Goal: Information Seeking & Learning: Learn about a topic

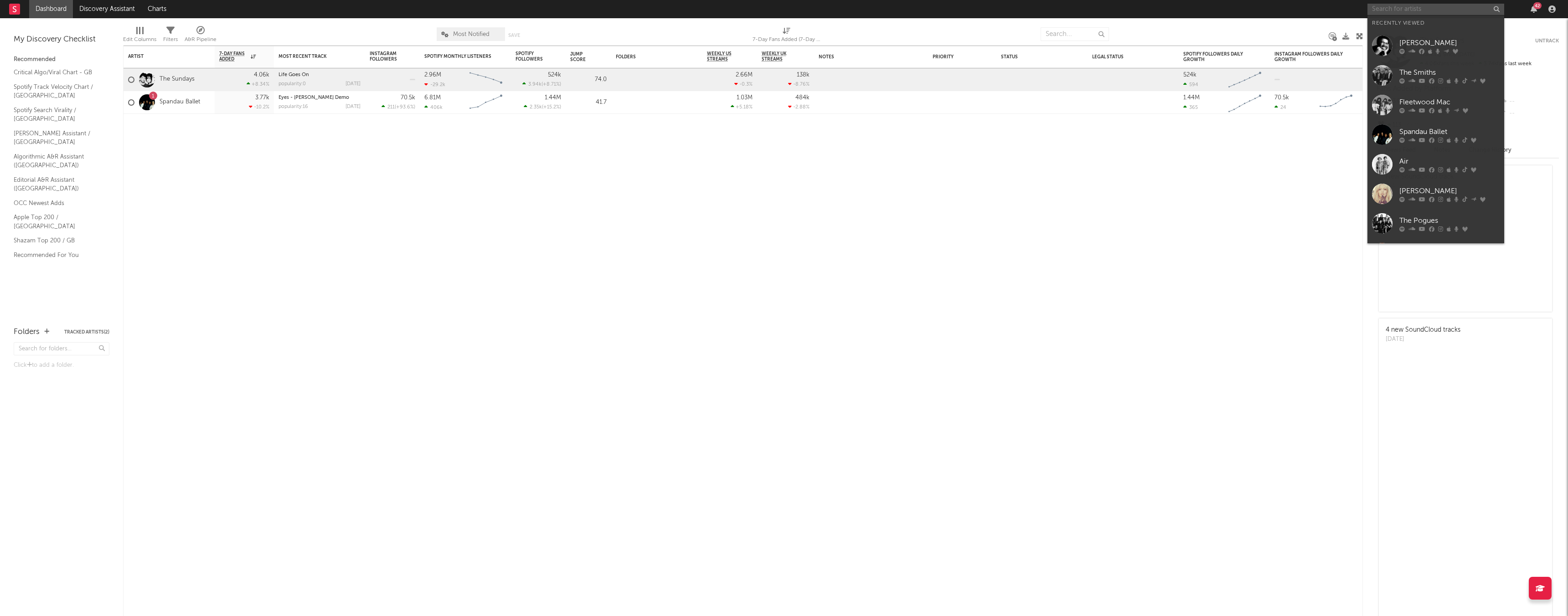
click at [1409, 6] on input "text" at bounding box center [1436, 9] width 137 height 12
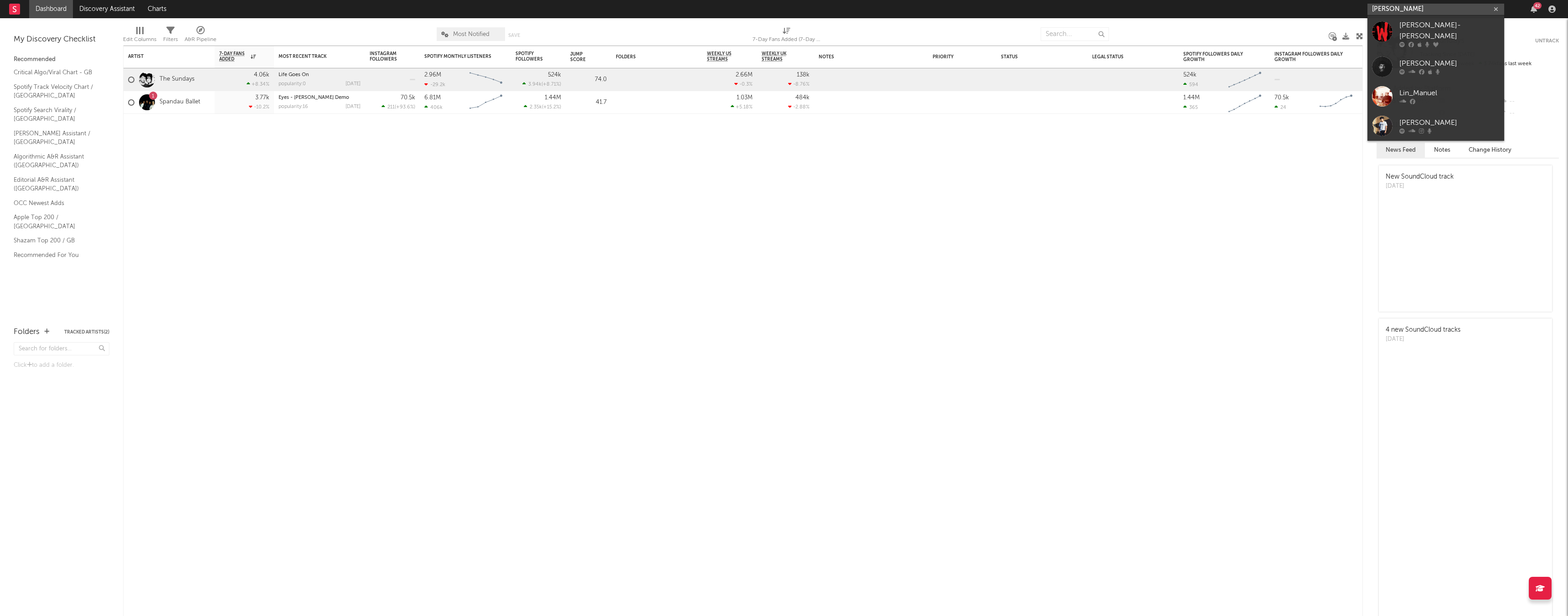
type input "[PERSON_NAME]"
click at [1421, 32] on div "[PERSON_NAME]-[PERSON_NAME]" at bounding box center [1449, 31] width 100 height 22
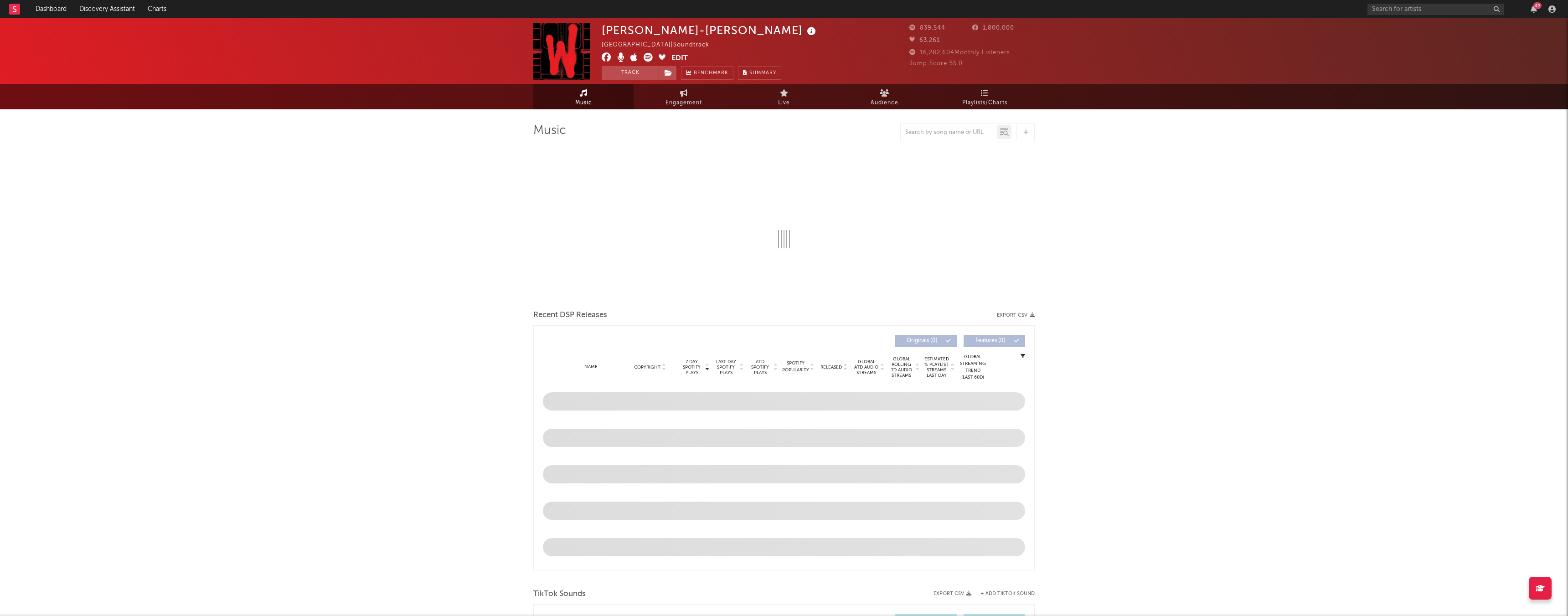
select select "6m"
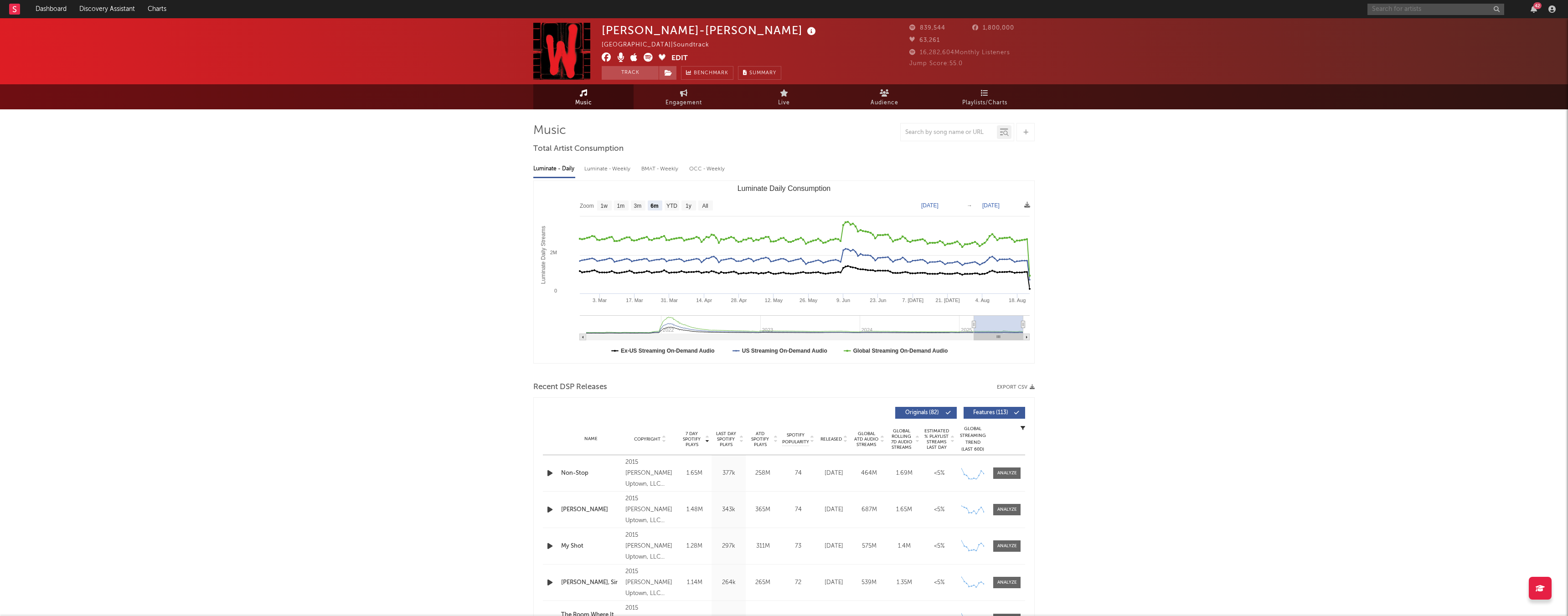
click at [1425, 10] on input "text" at bounding box center [1436, 9] width 137 height 12
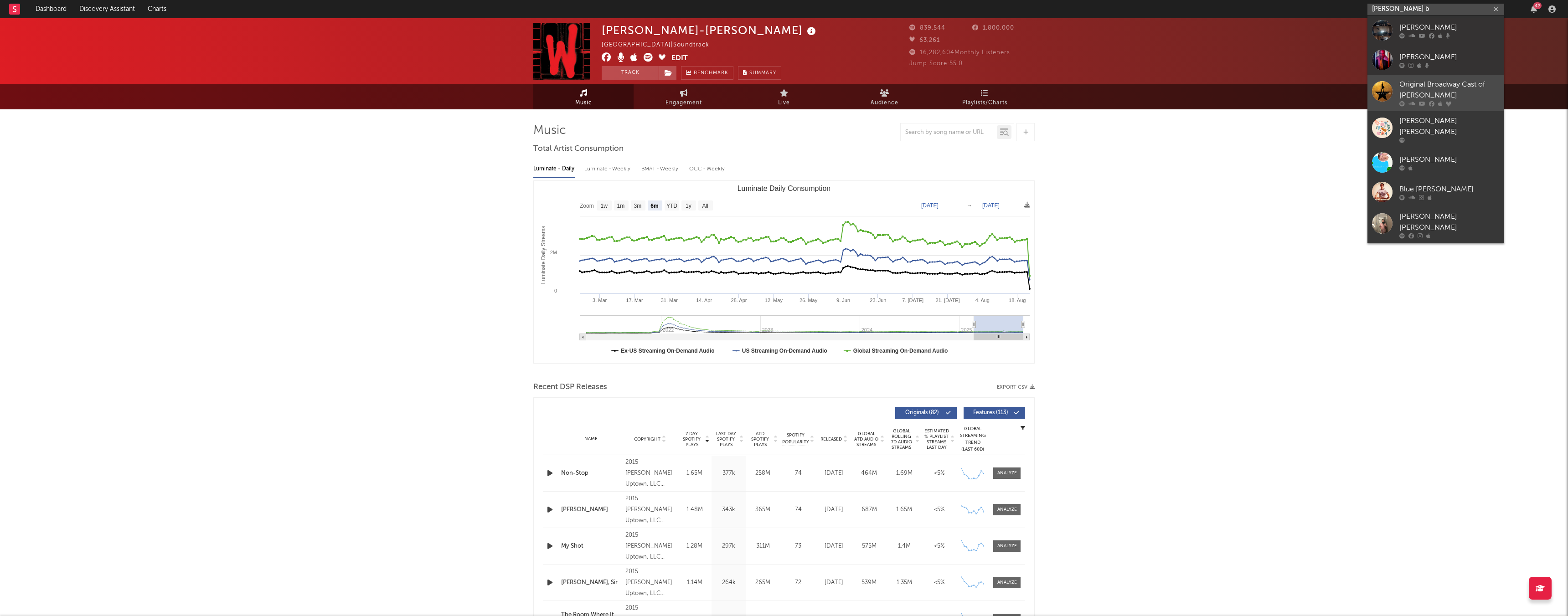
type input "[PERSON_NAME] b"
click at [1460, 86] on div "Original Broadway Cast of [PERSON_NAME]" at bounding box center [1449, 90] width 100 height 22
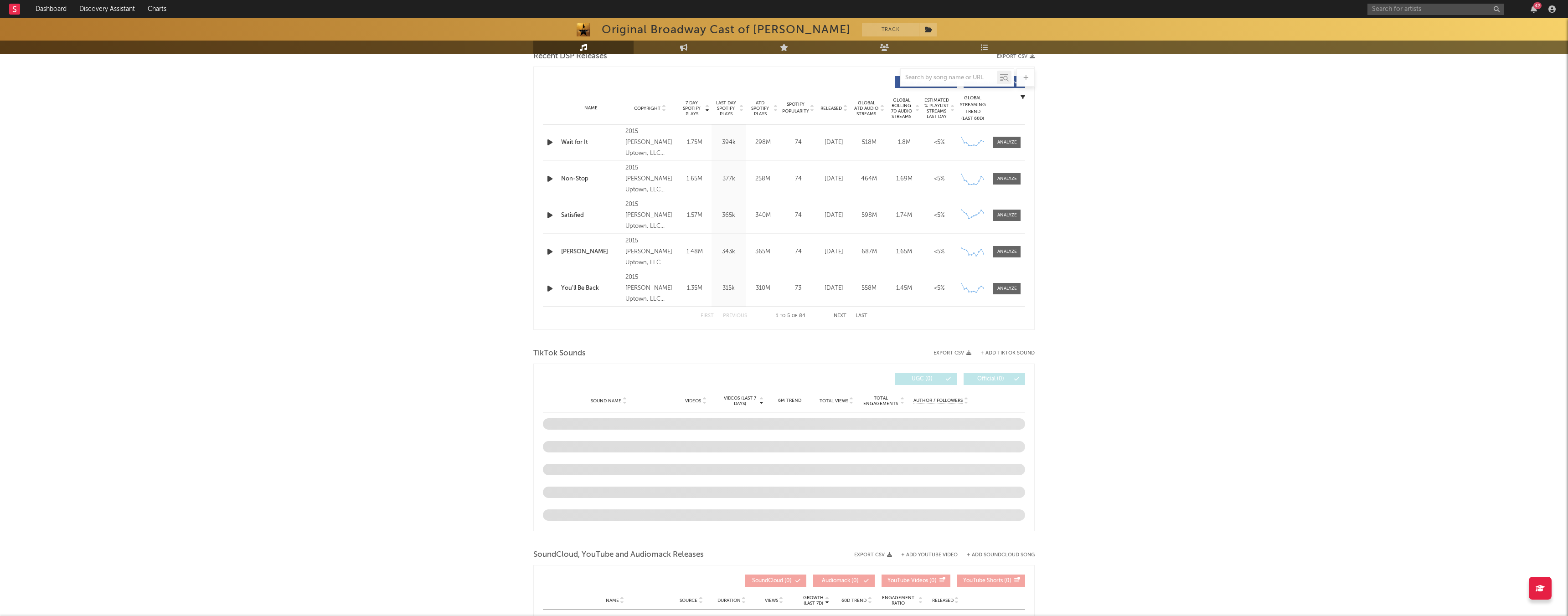
select select "6m"
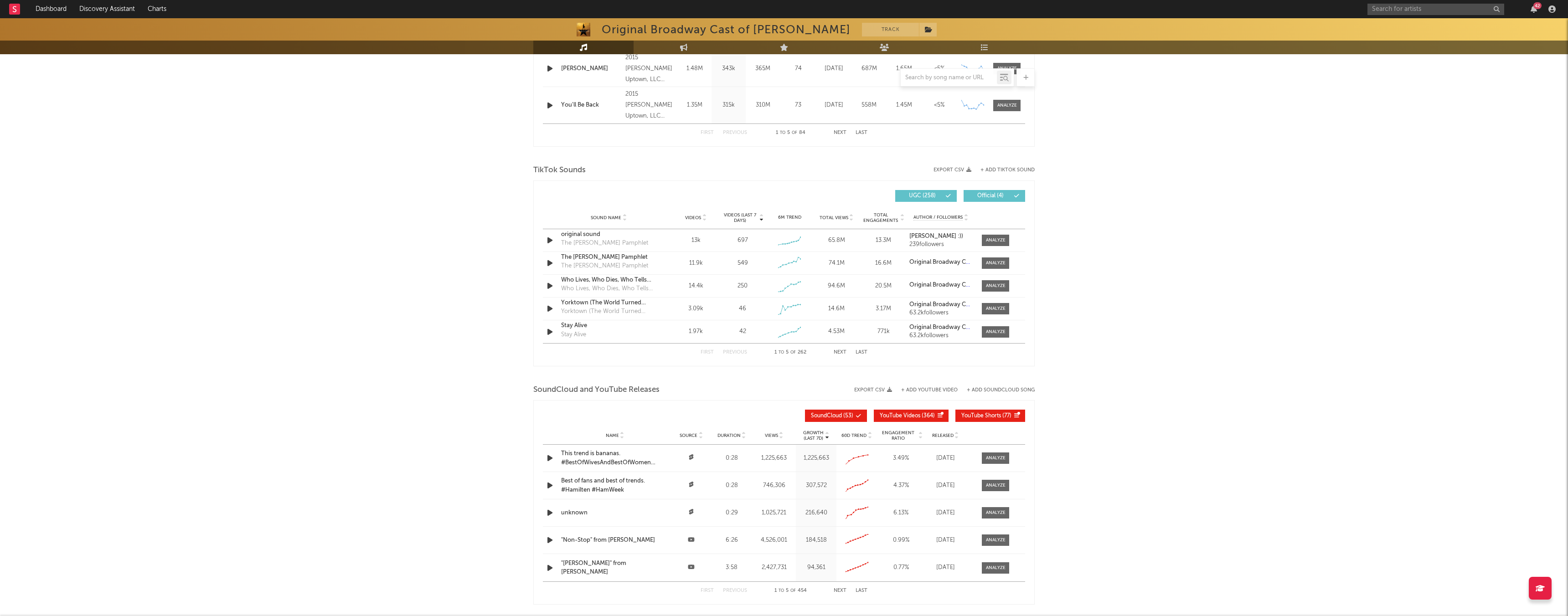
scroll to position [551, 0]
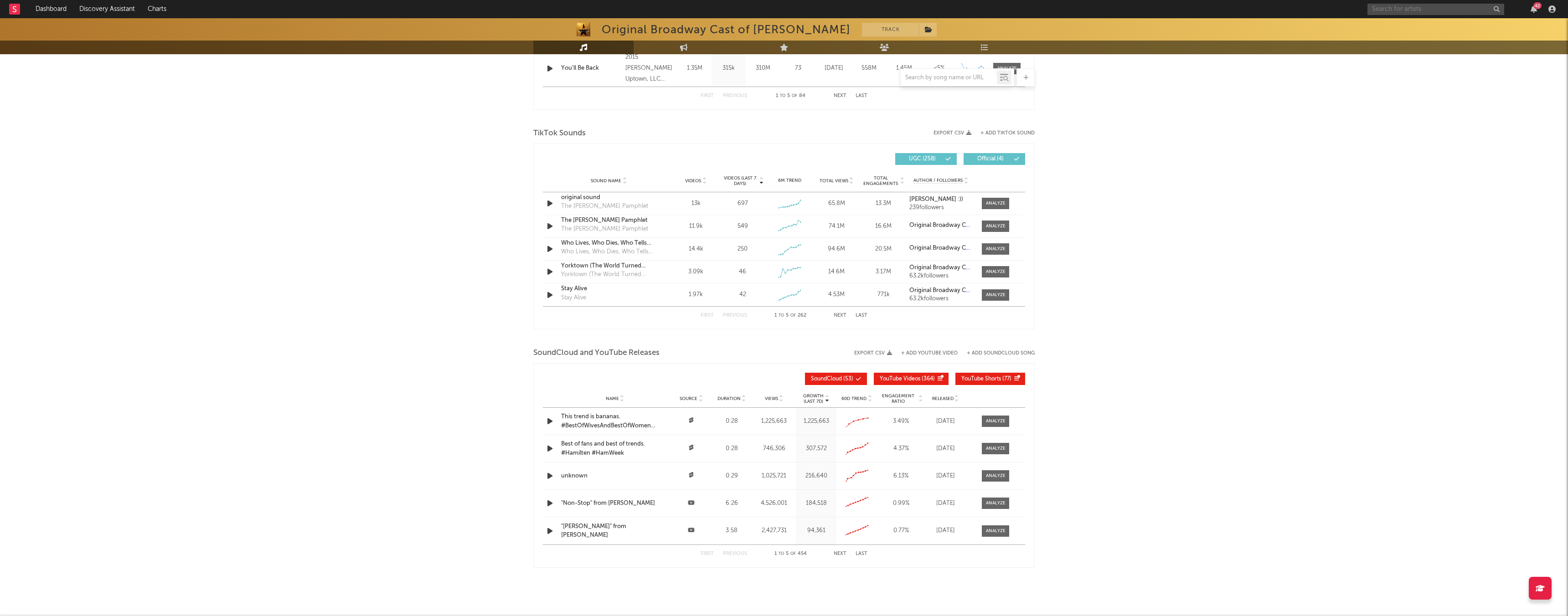
click at [1408, 8] on input "text" at bounding box center [1436, 9] width 137 height 12
type input "Daveed Dig"
click at [1471, 32] on div "[PERSON_NAME]" at bounding box center [1449, 27] width 100 height 11
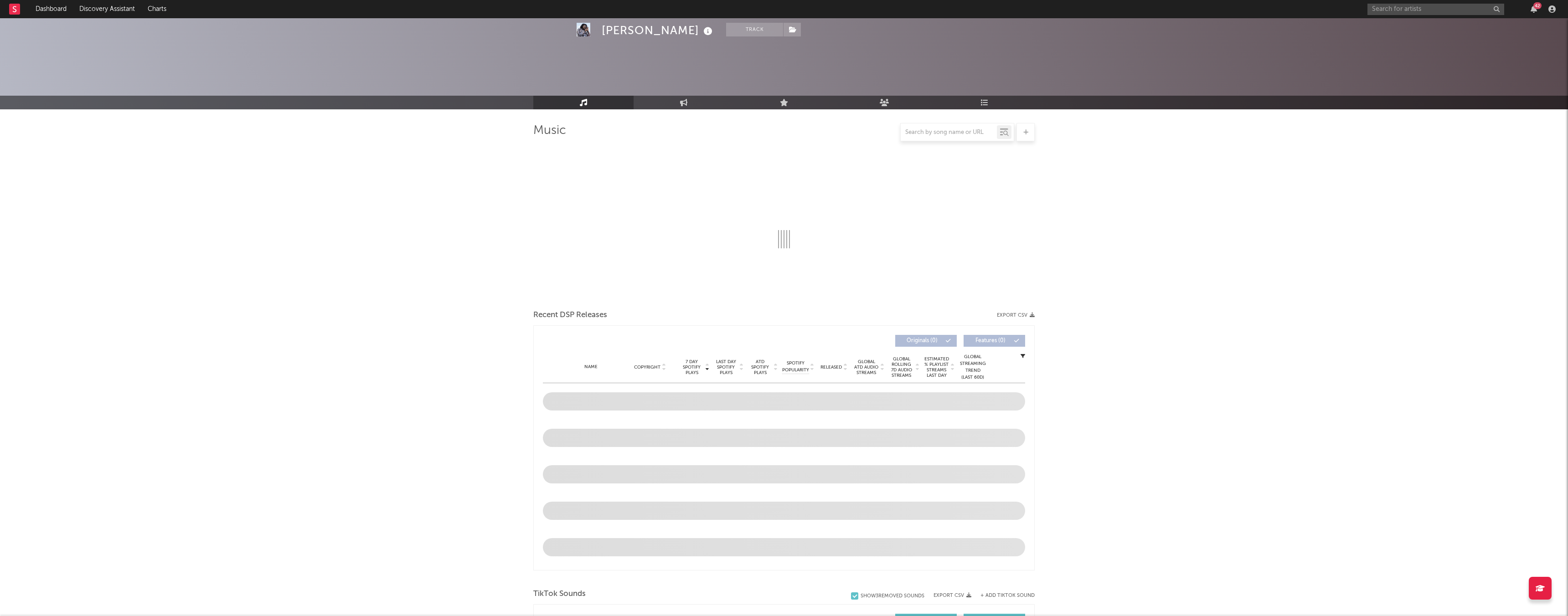
scroll to position [255, 0]
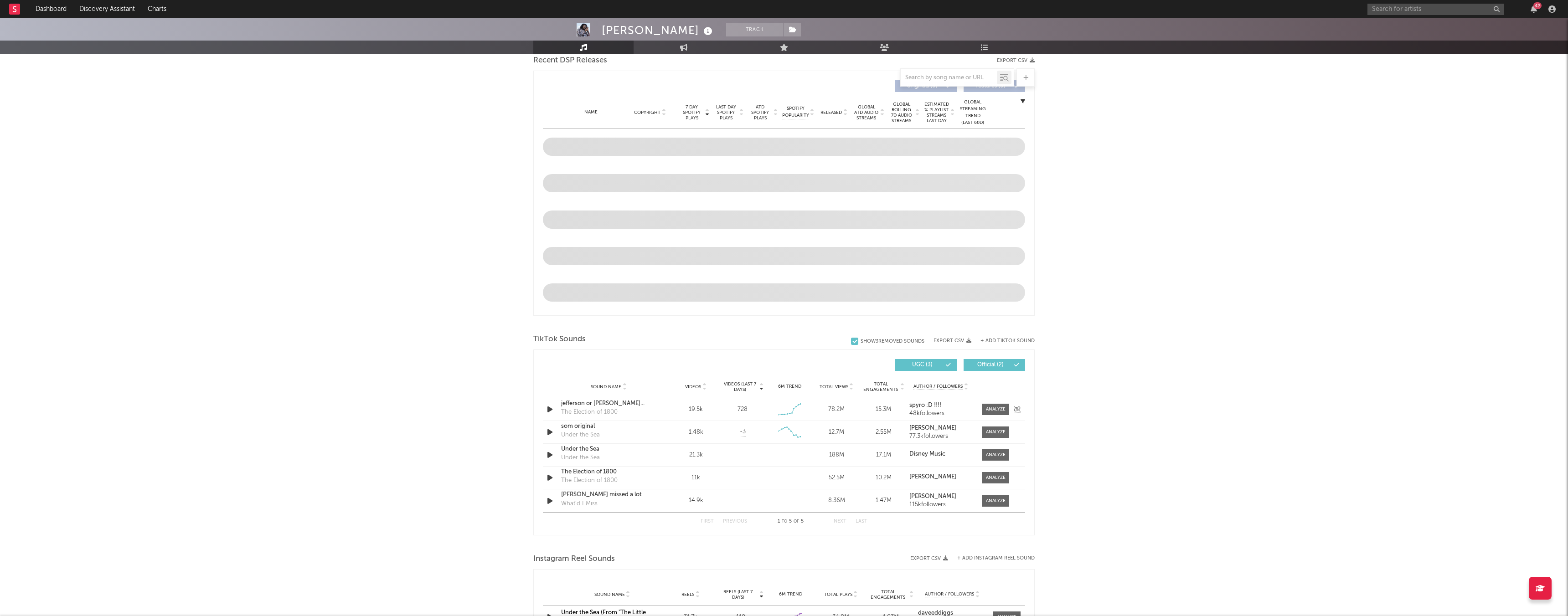
select select "6m"
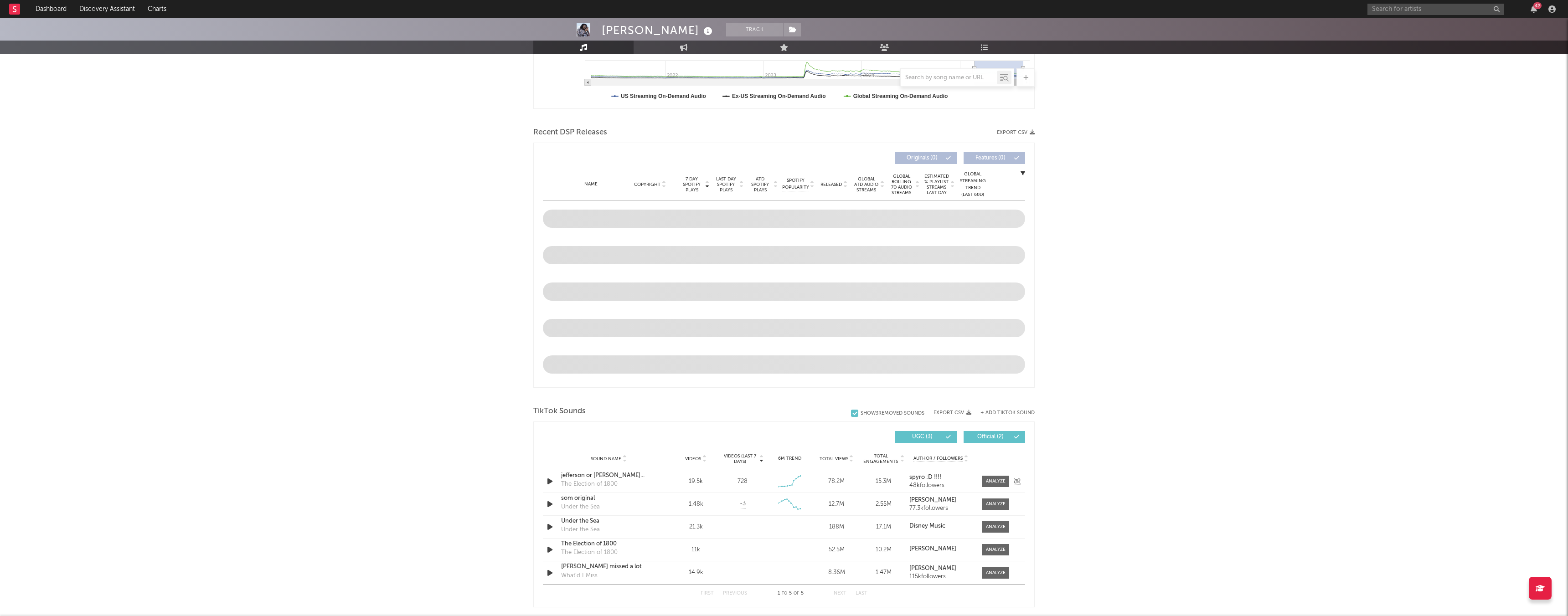
scroll to position [327, 0]
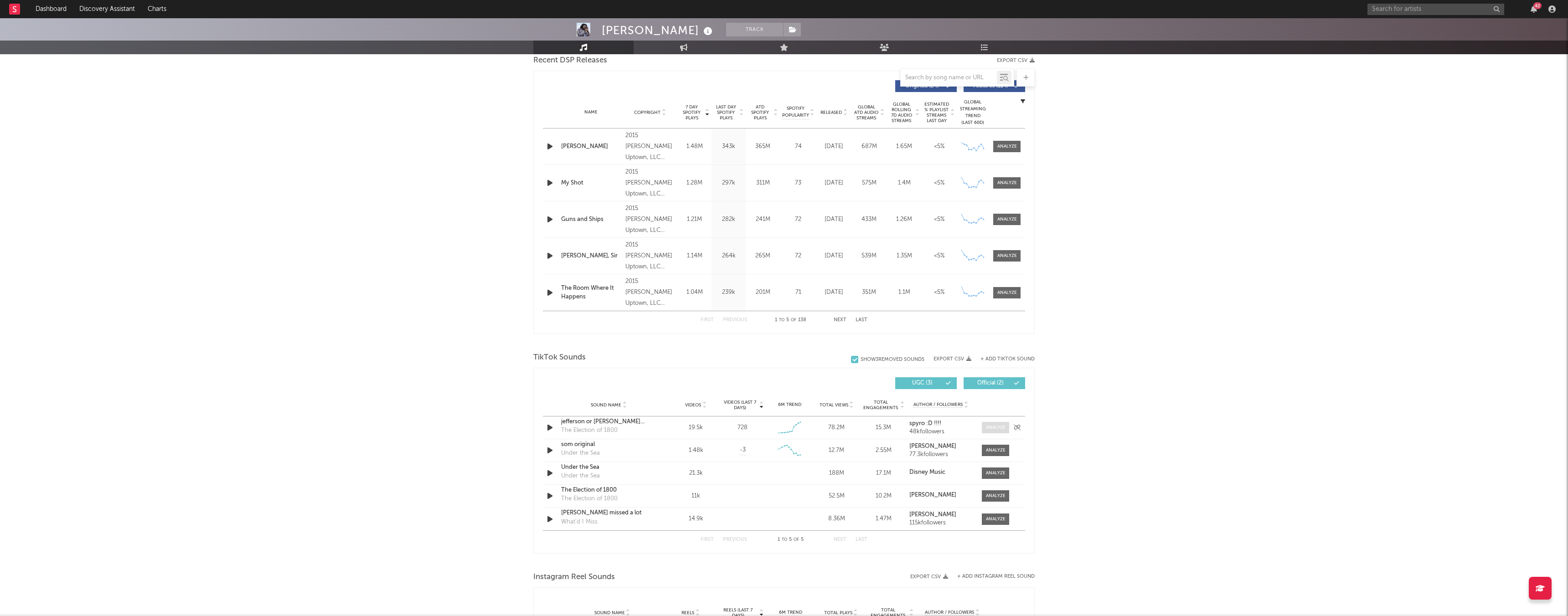
click at [997, 427] on div at bounding box center [996, 427] width 19 height 7
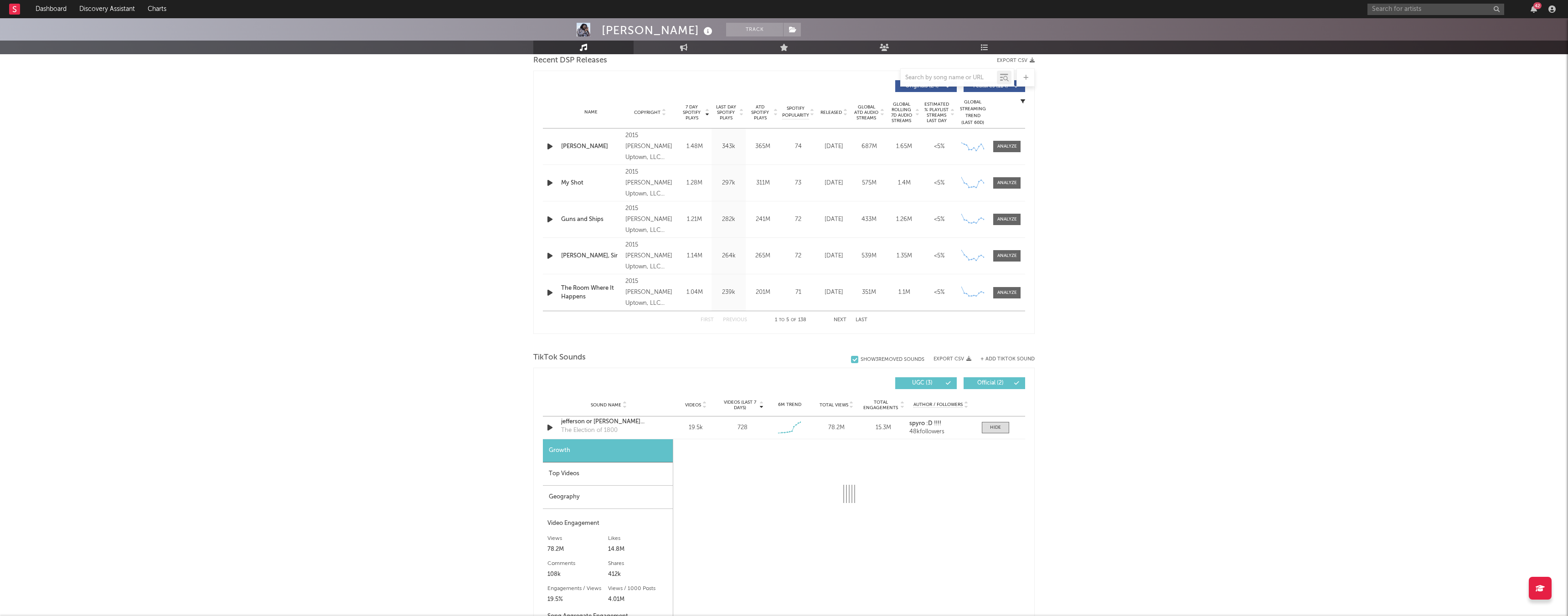
click at [639, 476] on div "Top Videos" at bounding box center [607, 474] width 130 height 23
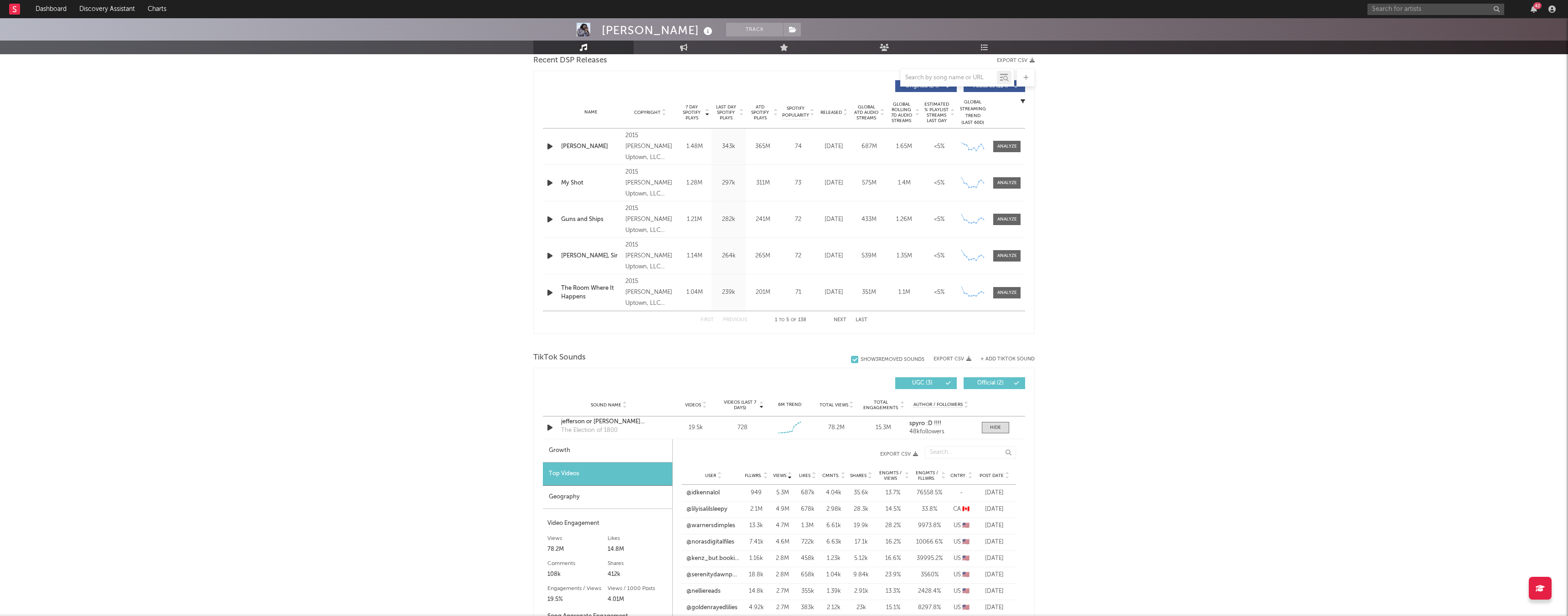
scroll to position [471, 0]
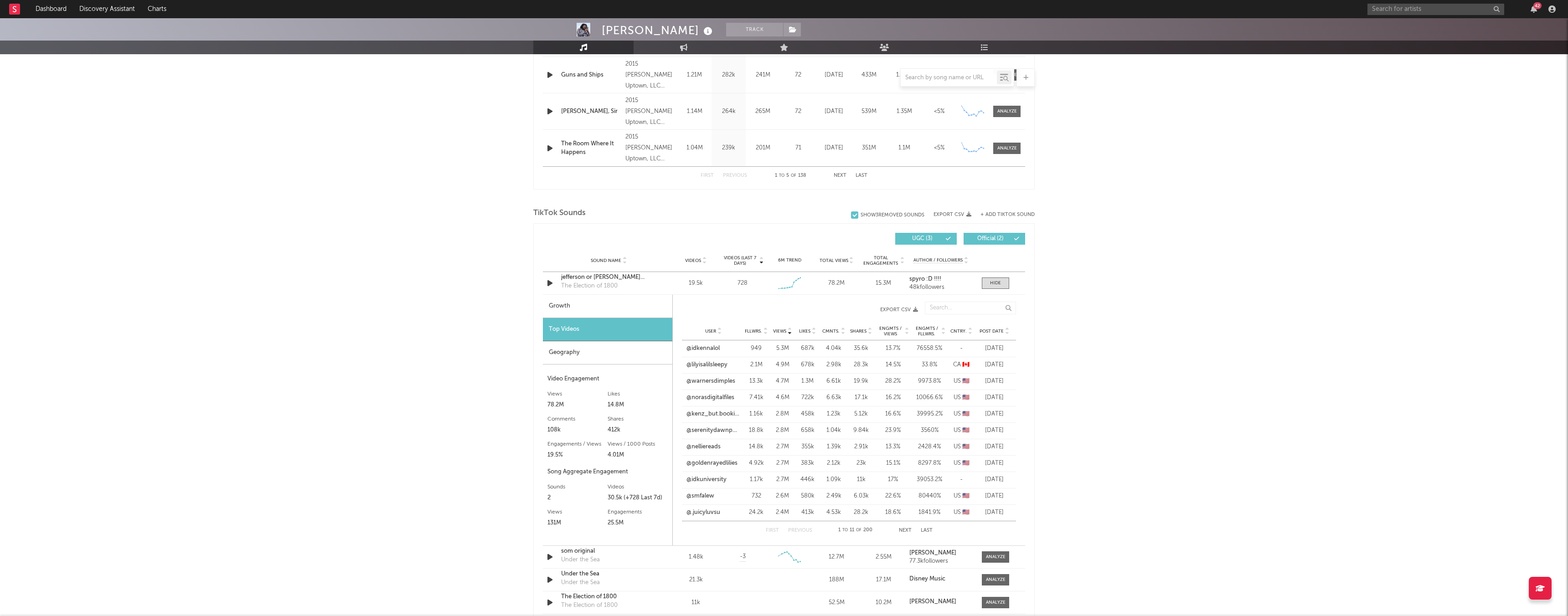
click at [1001, 333] on span "Post Date" at bounding box center [992, 331] width 24 height 5
click at [1001, 334] on span "Post Date" at bounding box center [992, 331] width 24 height 5
click at [1001, 334] on div "Post Date" at bounding box center [995, 331] width 34 height 7
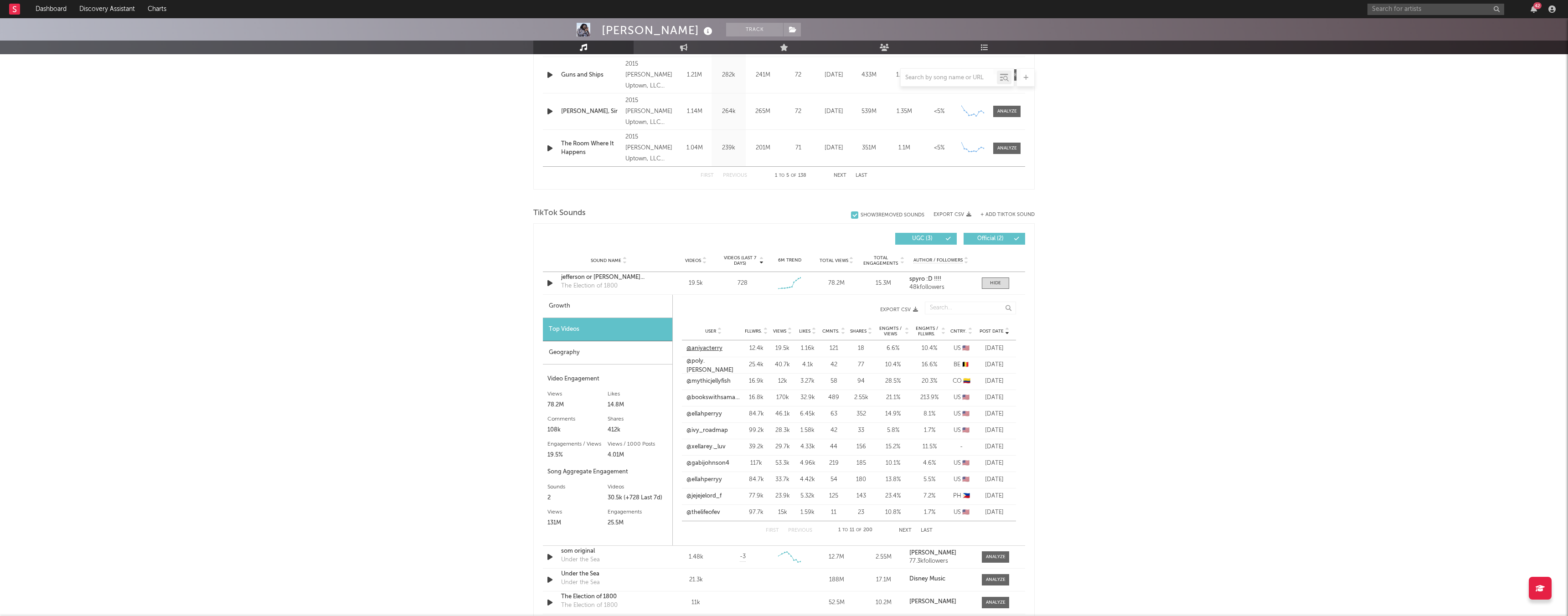
click at [707, 352] on link "@aniyacterry" at bounding box center [704, 348] width 36 height 9
click at [1387, 13] on input "text" at bounding box center [1436, 9] width 137 height 12
type input "[PERSON_NAME]"
click at [1411, 28] on div "[PERSON_NAME]" at bounding box center [1449, 27] width 100 height 11
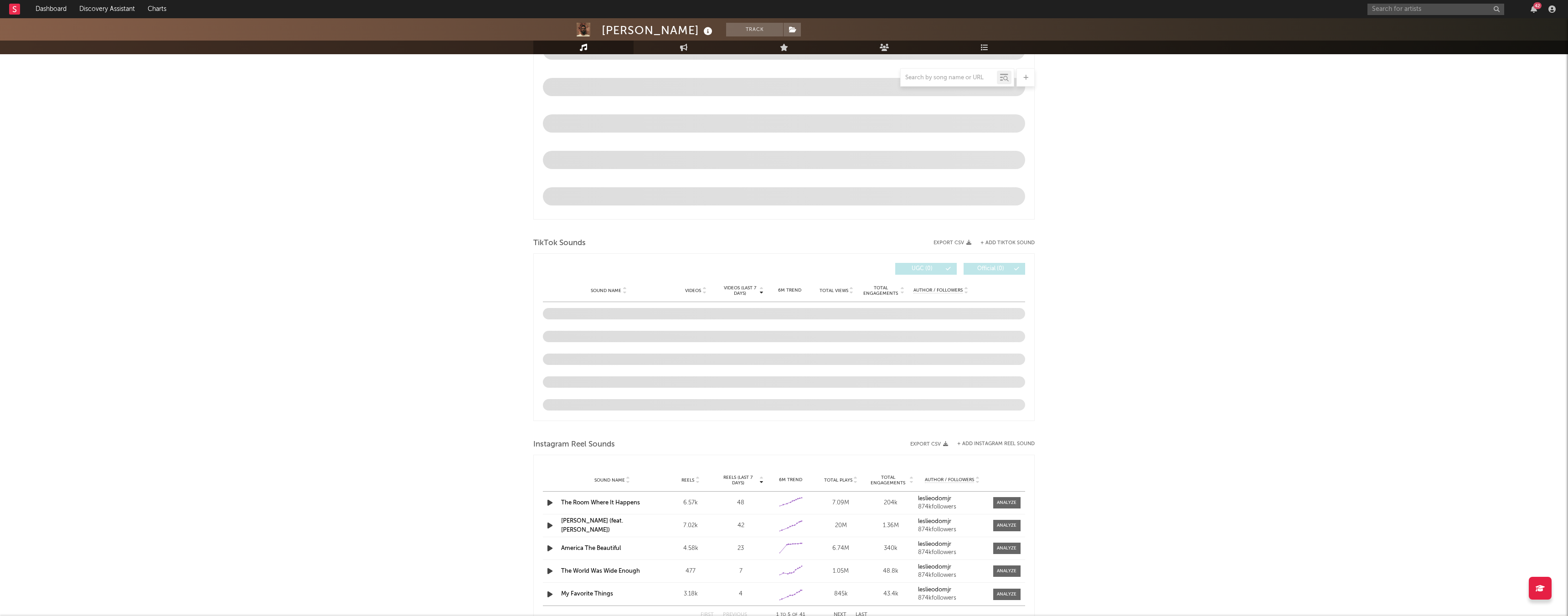
select select "6m"
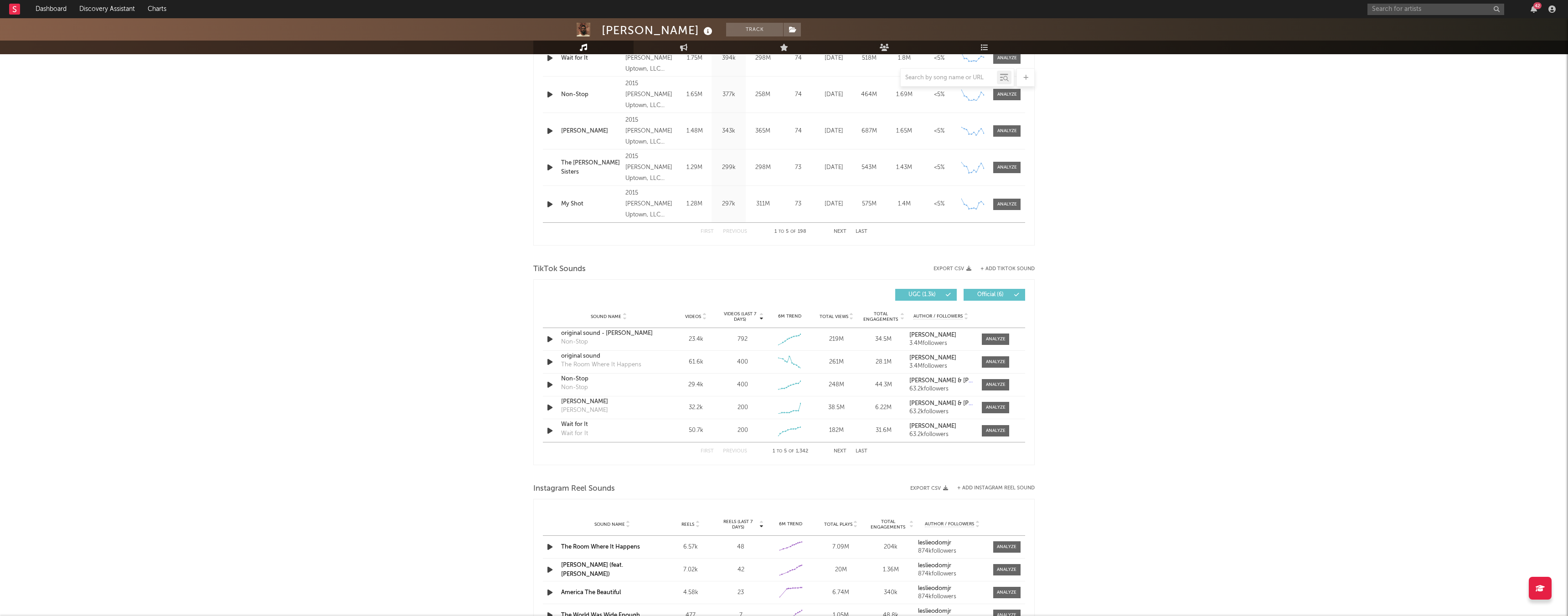
scroll to position [324, 0]
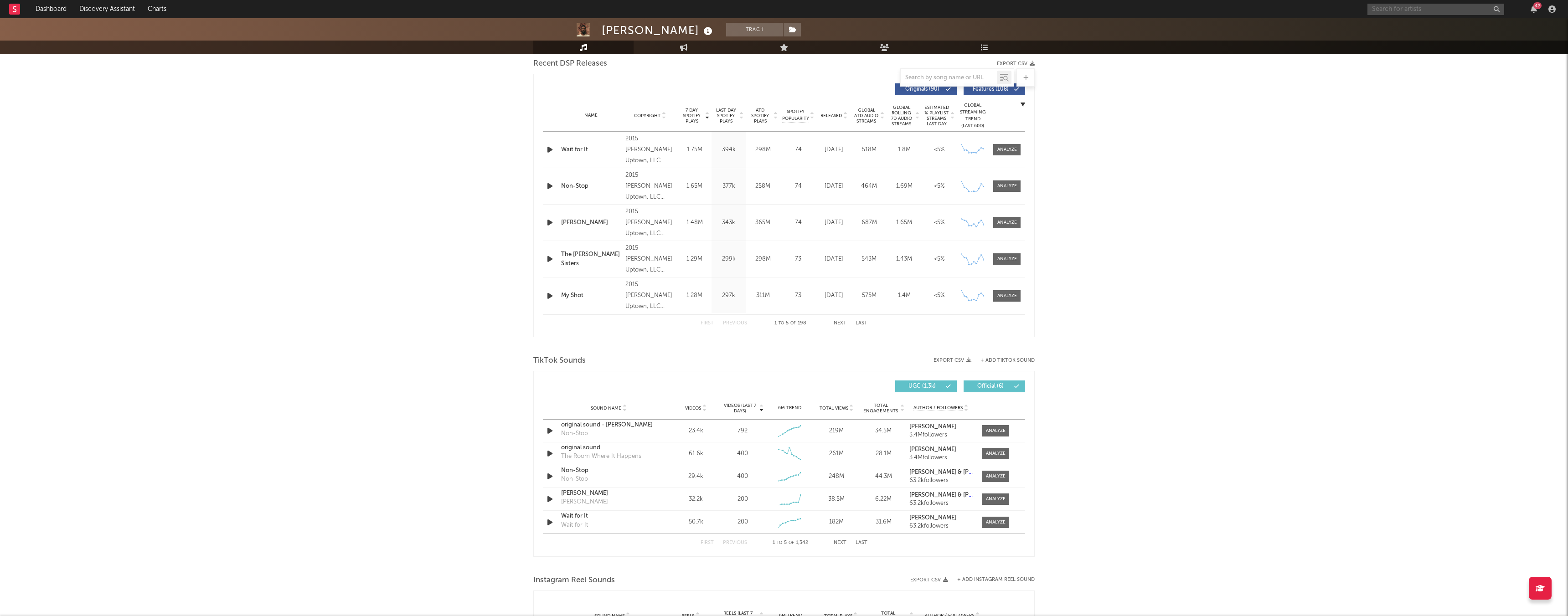
click at [1392, 10] on input "text" at bounding box center [1436, 9] width 137 height 12
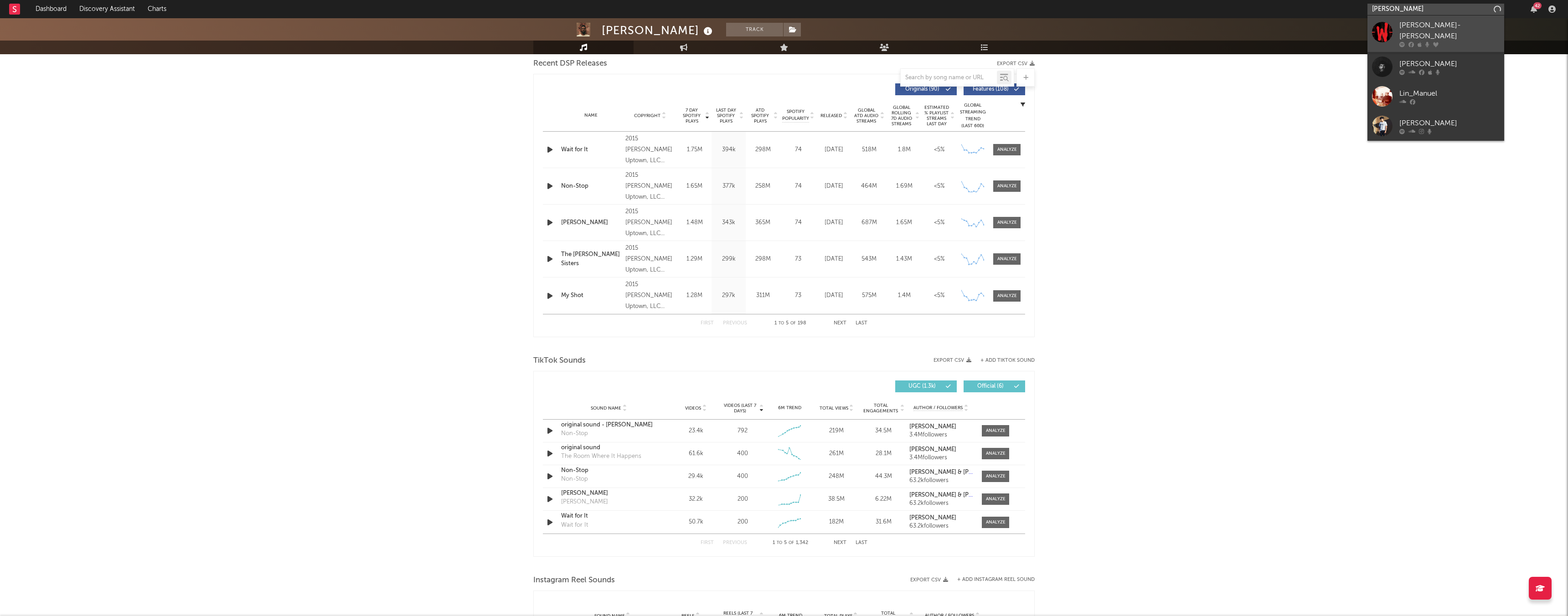
type input "[PERSON_NAME]"
click at [1425, 29] on div "[PERSON_NAME]-[PERSON_NAME]" at bounding box center [1449, 31] width 100 height 22
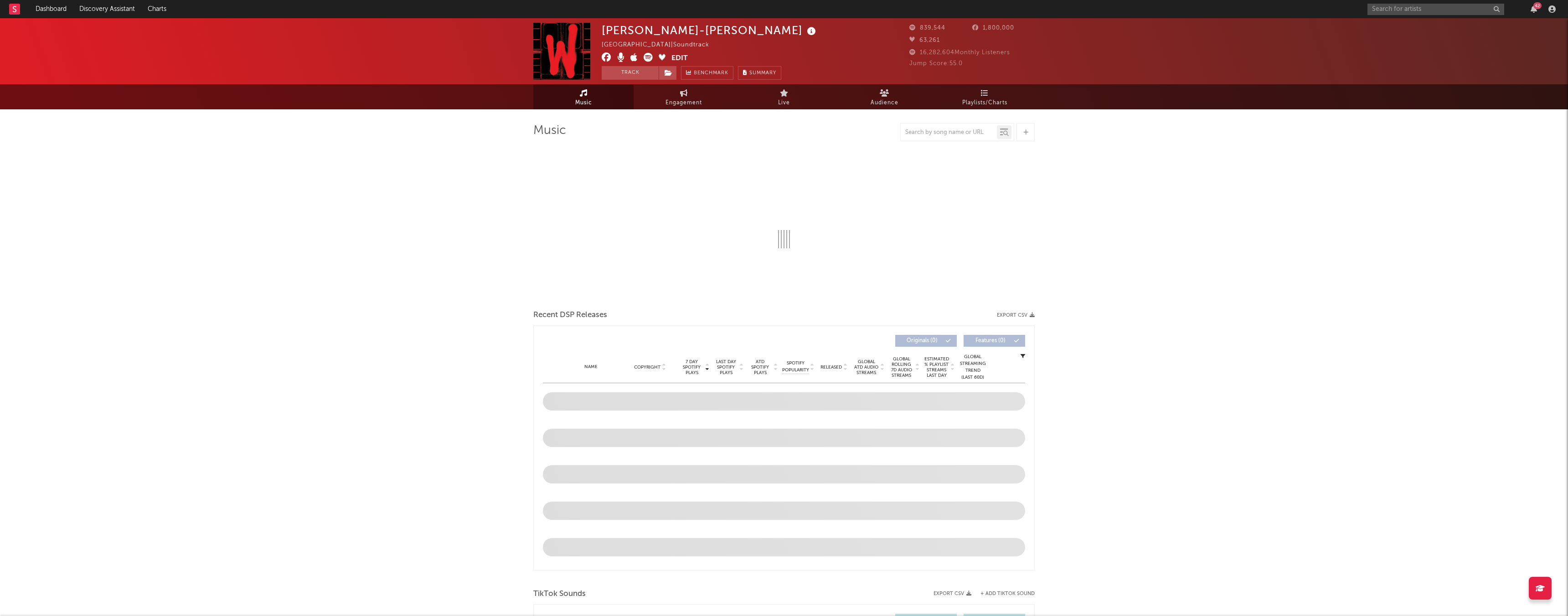
select select "6m"
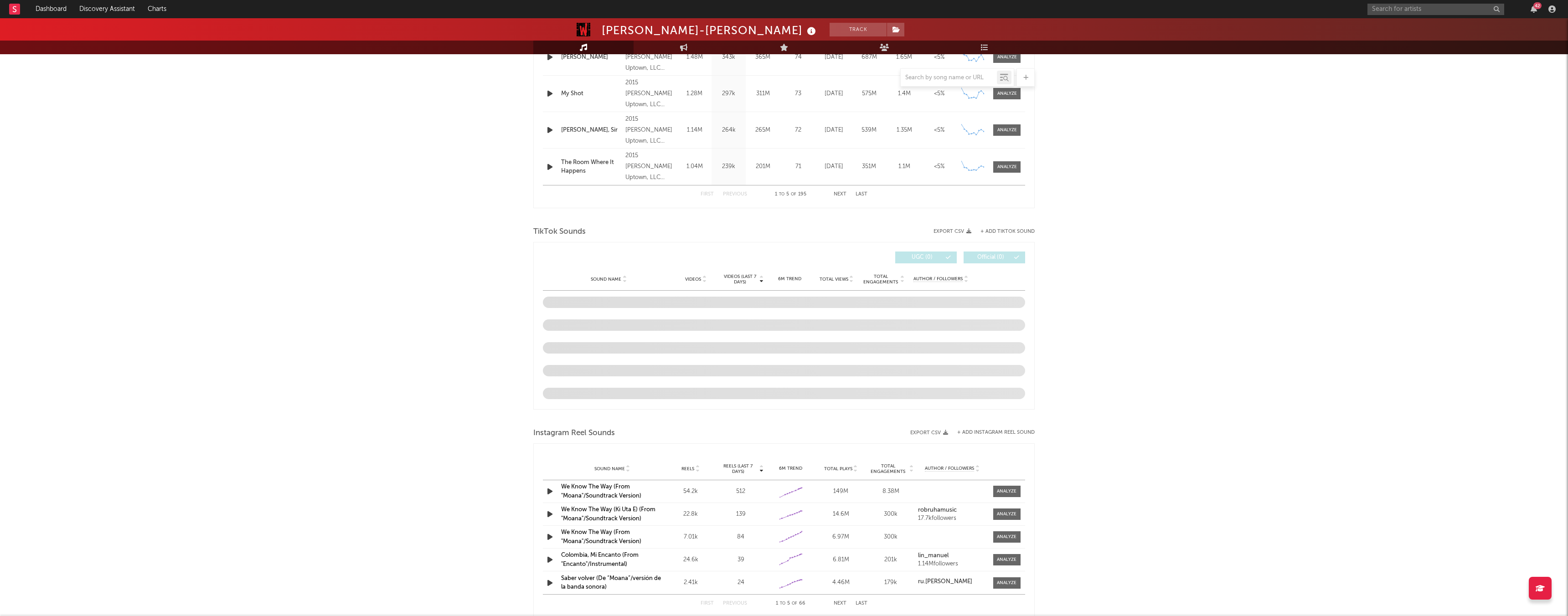
scroll to position [451, 0]
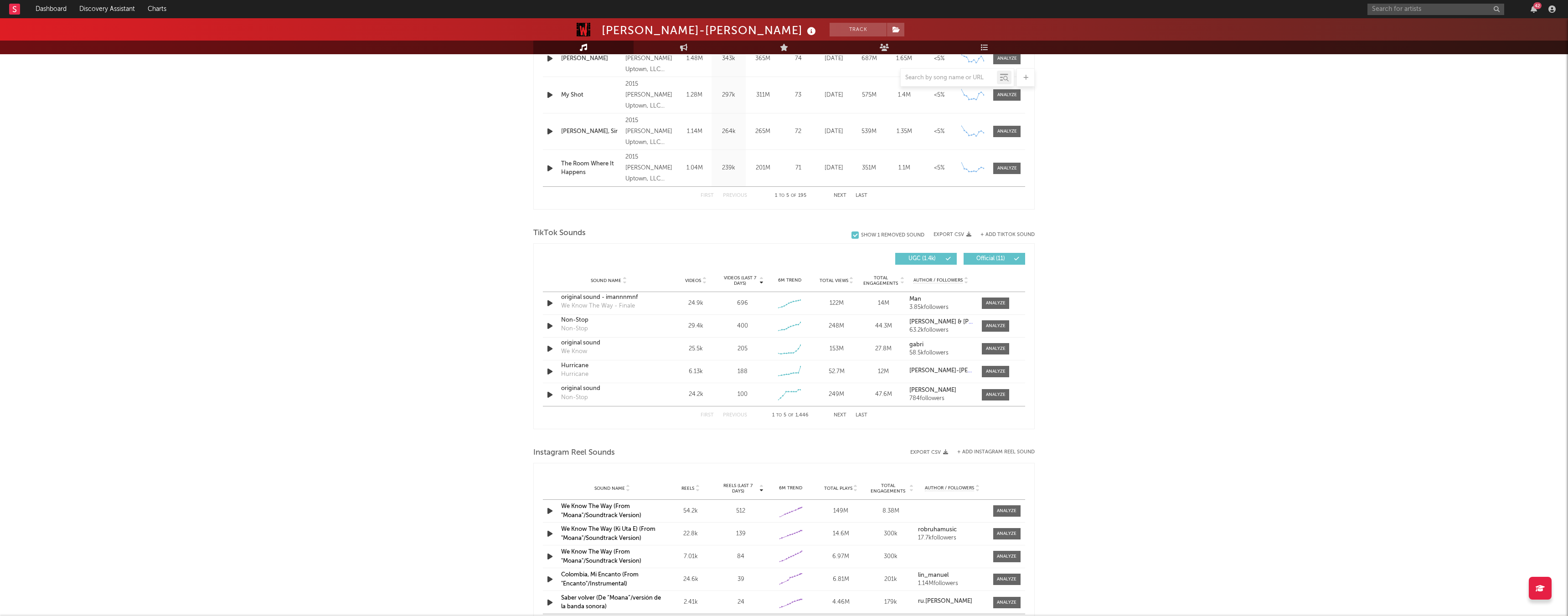
click at [843, 416] on button "Next" at bounding box center [840, 415] width 13 height 5
click at [729, 418] on div "First Previous 6 to 10 of 1,446 Next Last" at bounding box center [784, 415] width 167 height 18
click at [736, 411] on div "First Previous 6 to 10 of 1,446 Next Last" at bounding box center [784, 415] width 167 height 18
click at [730, 415] on button "Previous" at bounding box center [735, 415] width 24 height 5
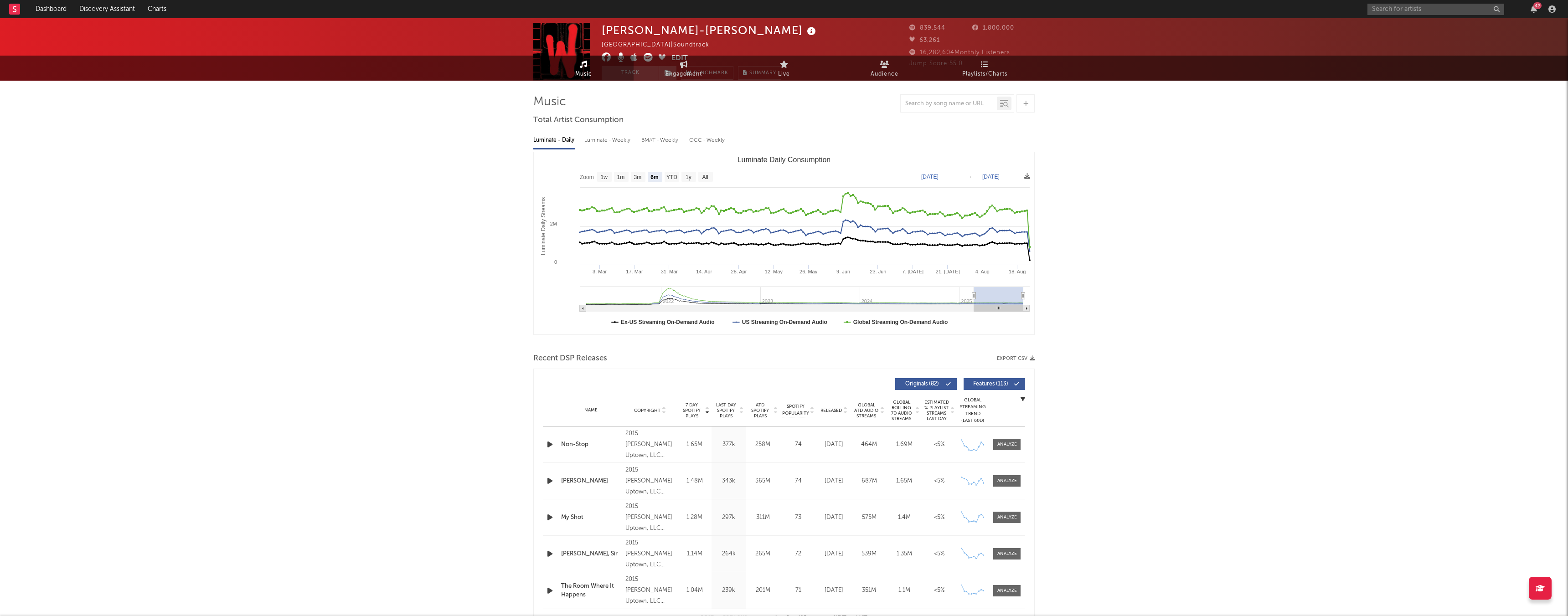
scroll to position [0, 0]
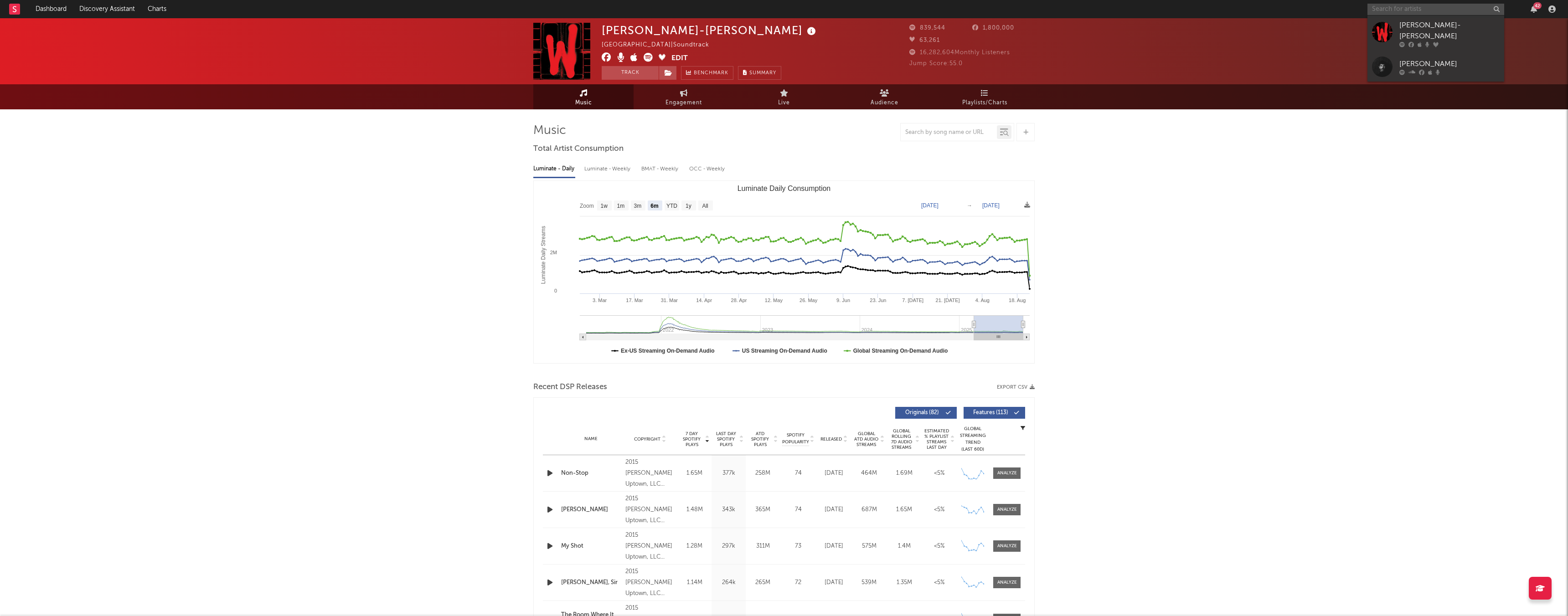
click at [1387, 6] on input "text" at bounding box center [1436, 9] width 137 height 12
type input "b"
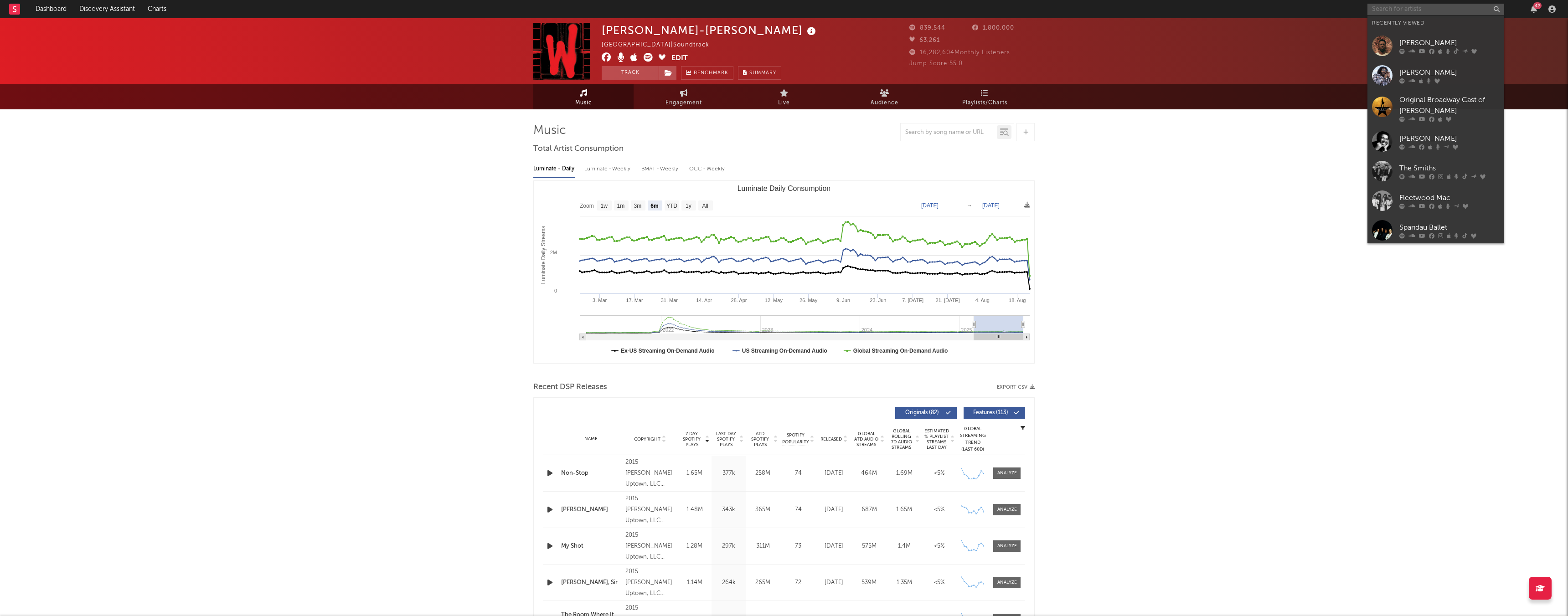
type input "o"
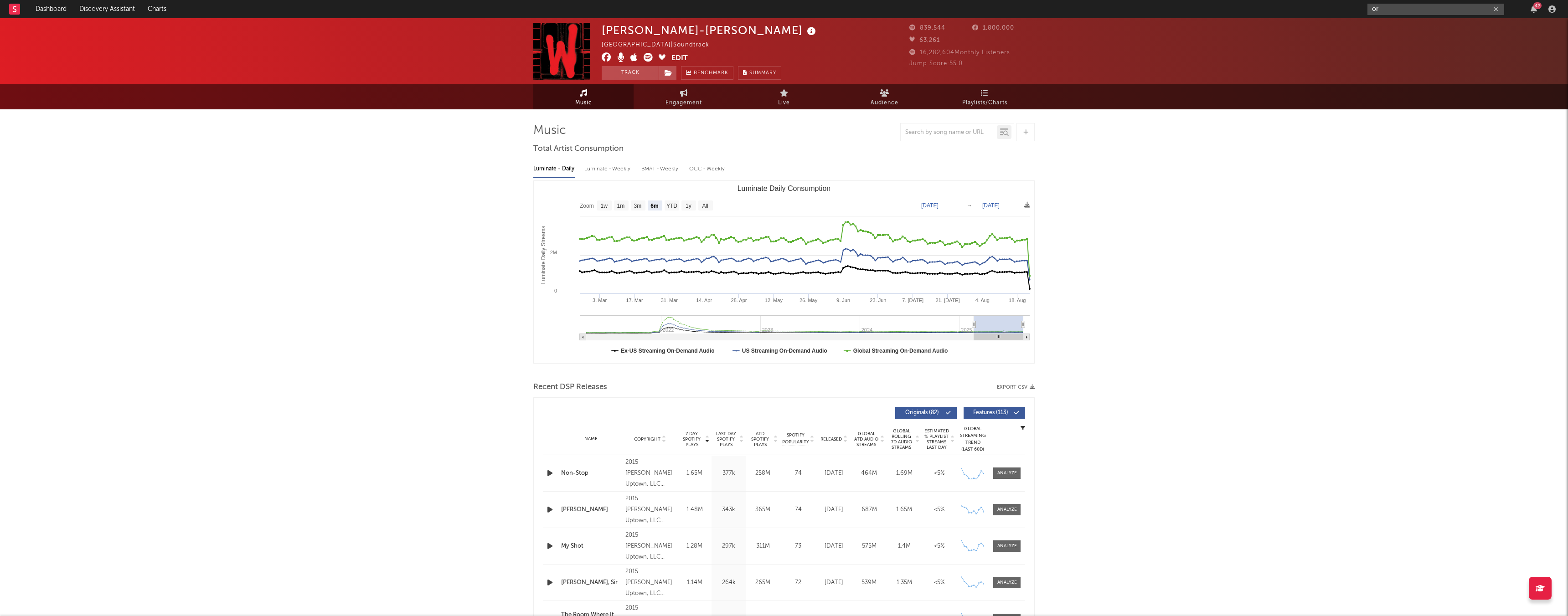
type input "or"
